Goal: Entertainment & Leisure: Consume media (video, audio)

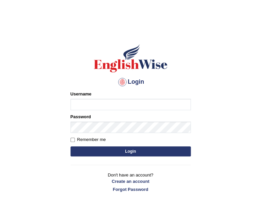
type input "Nomz1986"
click at [110, 153] on button "Login" at bounding box center [131, 151] width 120 height 10
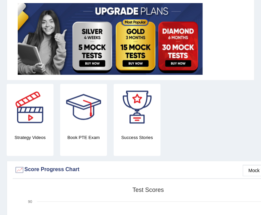
scroll to position [165, 0]
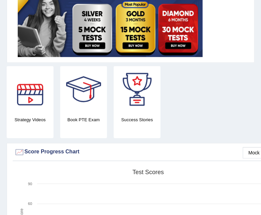
click at [28, 107] on div at bounding box center [30, 89] width 47 height 47
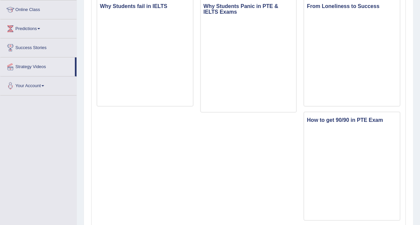
scroll to position [94, 0]
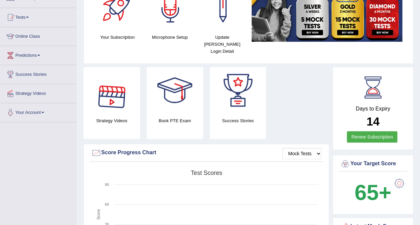
click at [120, 94] on div at bounding box center [111, 90] width 47 height 47
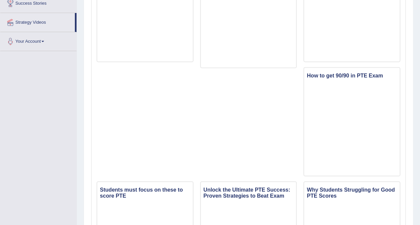
scroll to position [147, 0]
